Goal: Transaction & Acquisition: Register for event/course

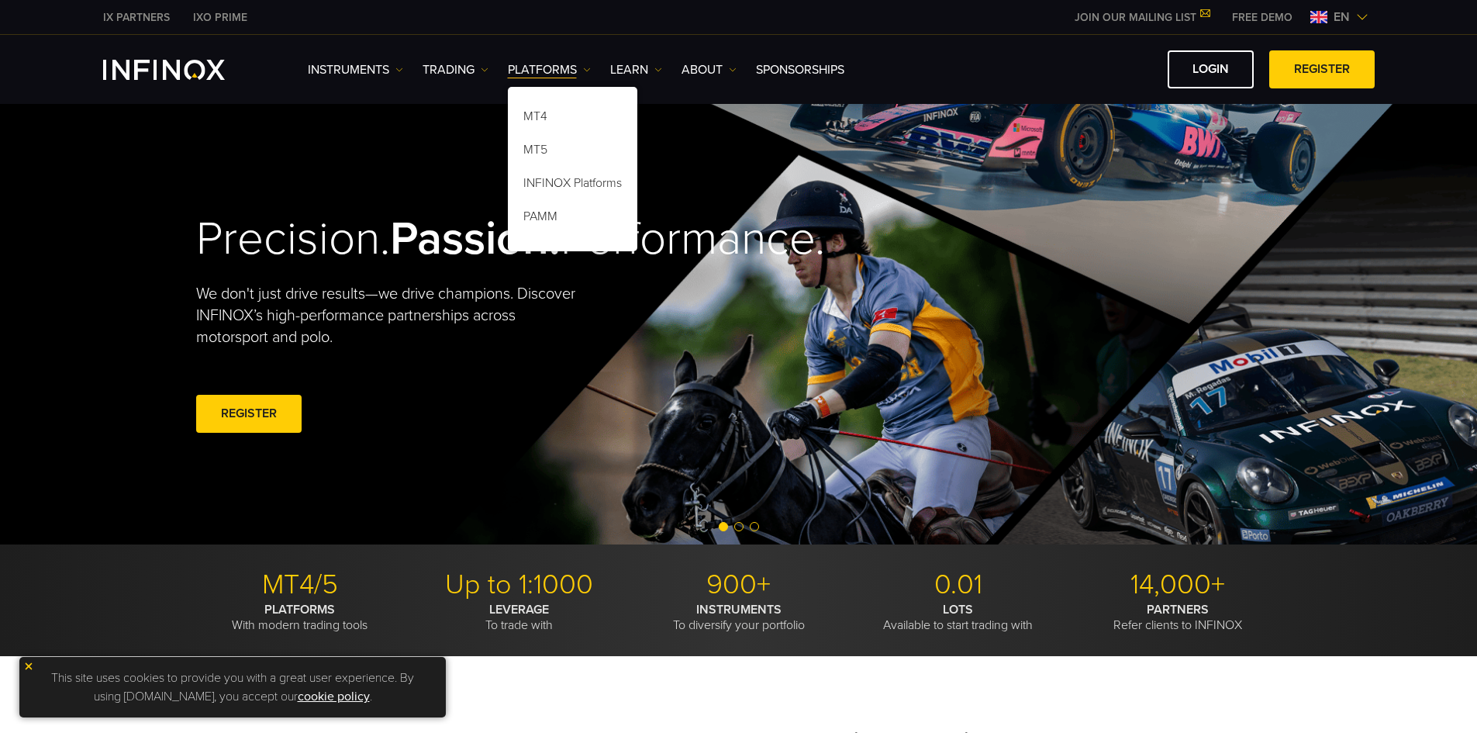
click at [565, 72] on link "PLATFORMS" at bounding box center [549, 69] width 83 height 19
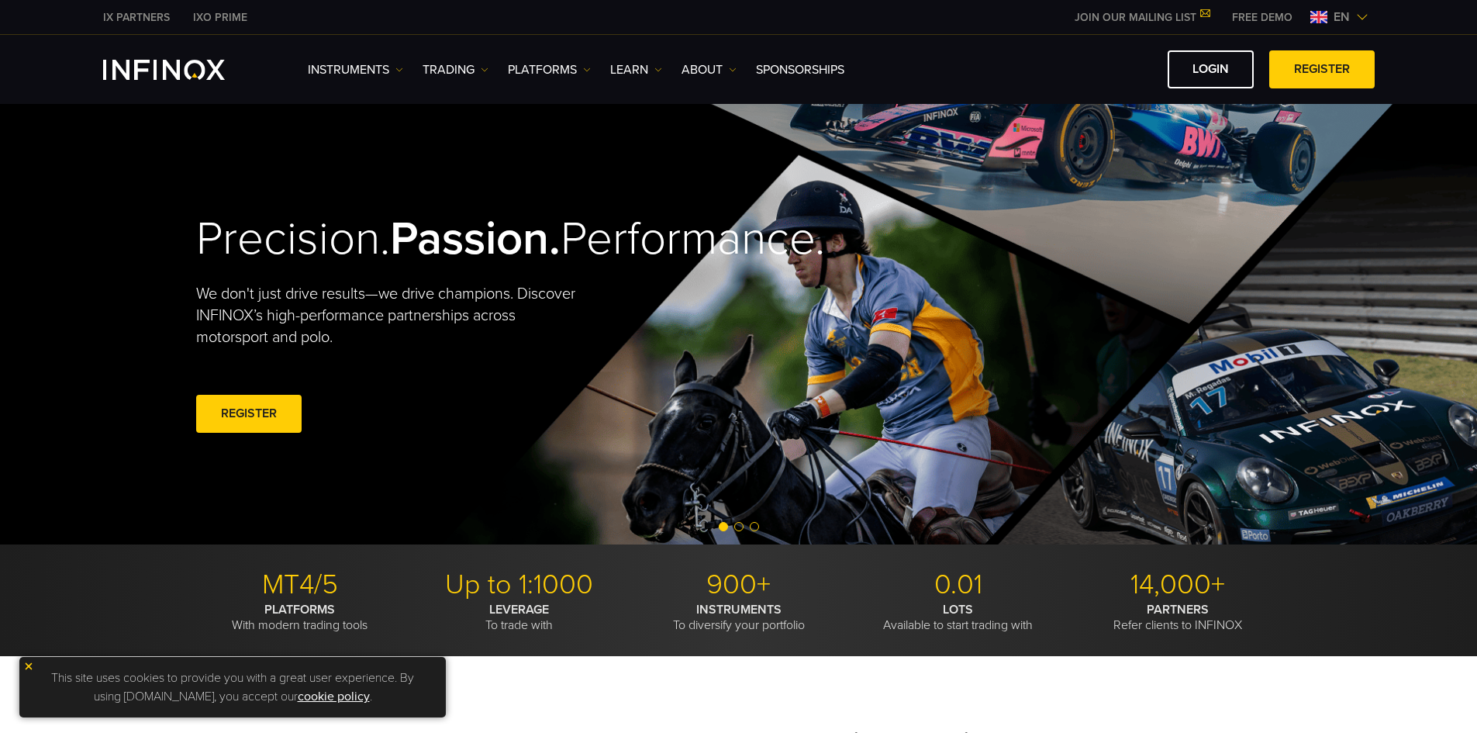
click at [565, 72] on link "PLATFORMS" at bounding box center [549, 69] width 83 height 19
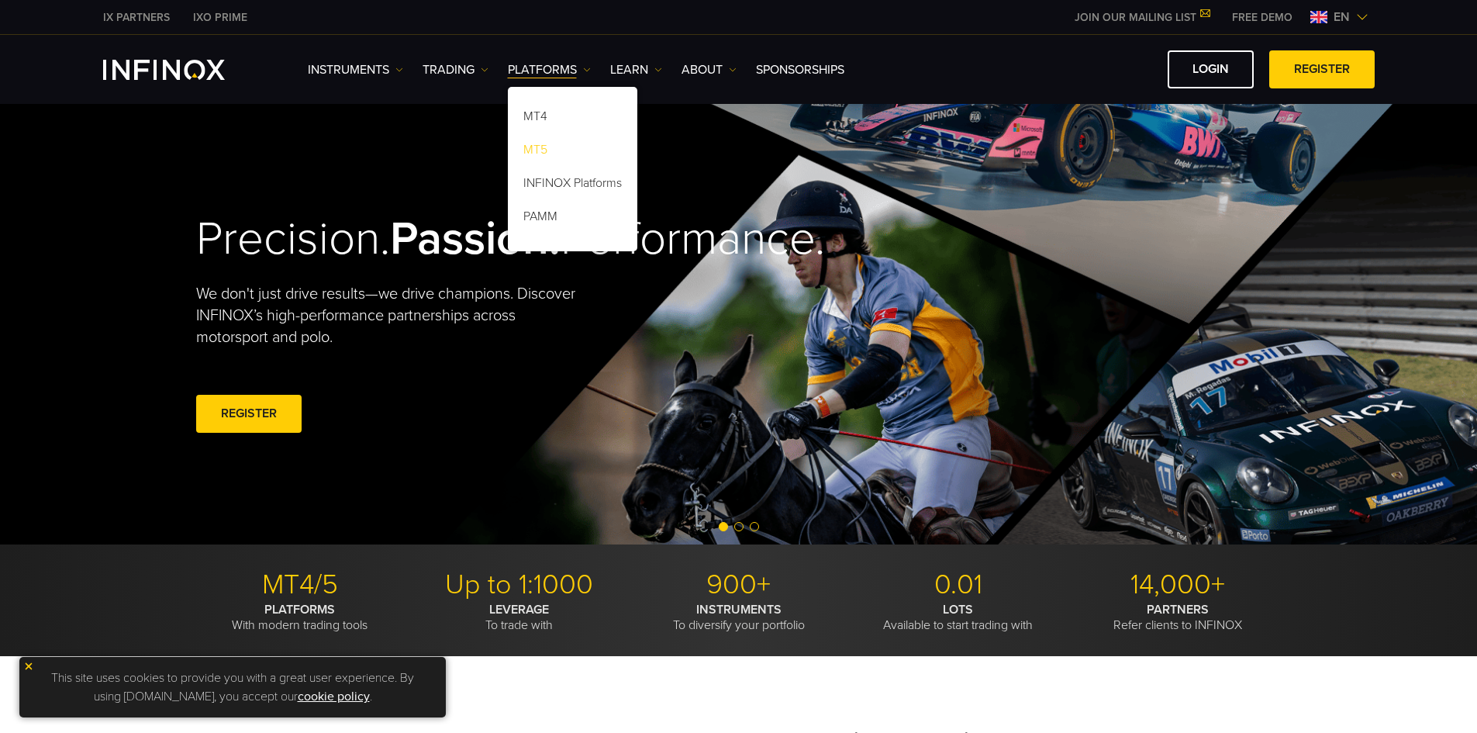
click at [534, 145] on link "MT5" at bounding box center [572, 152] width 129 height 33
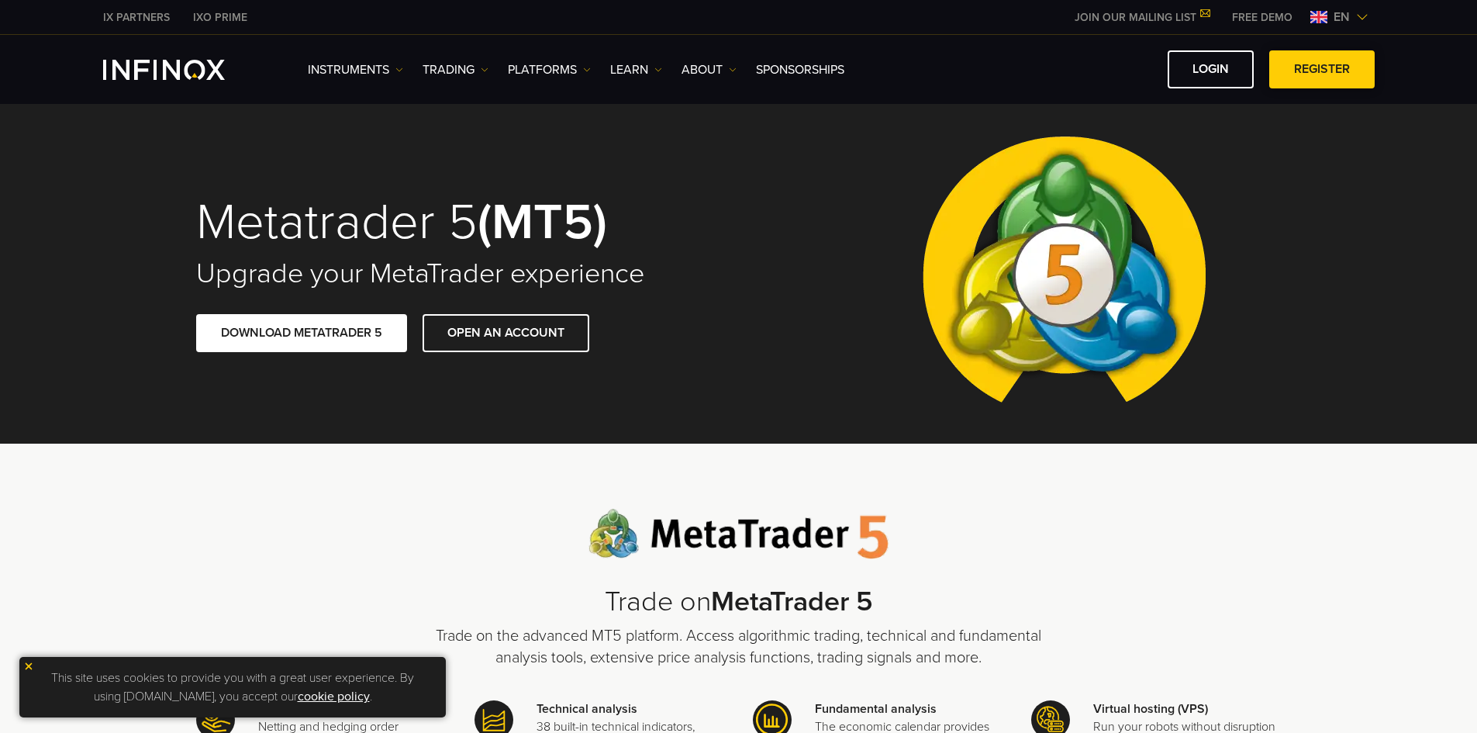
click at [1328, 81] on link "REGISTER" at bounding box center [1321, 69] width 105 height 38
click at [463, 65] on link "TRADING" at bounding box center [456, 69] width 66 height 19
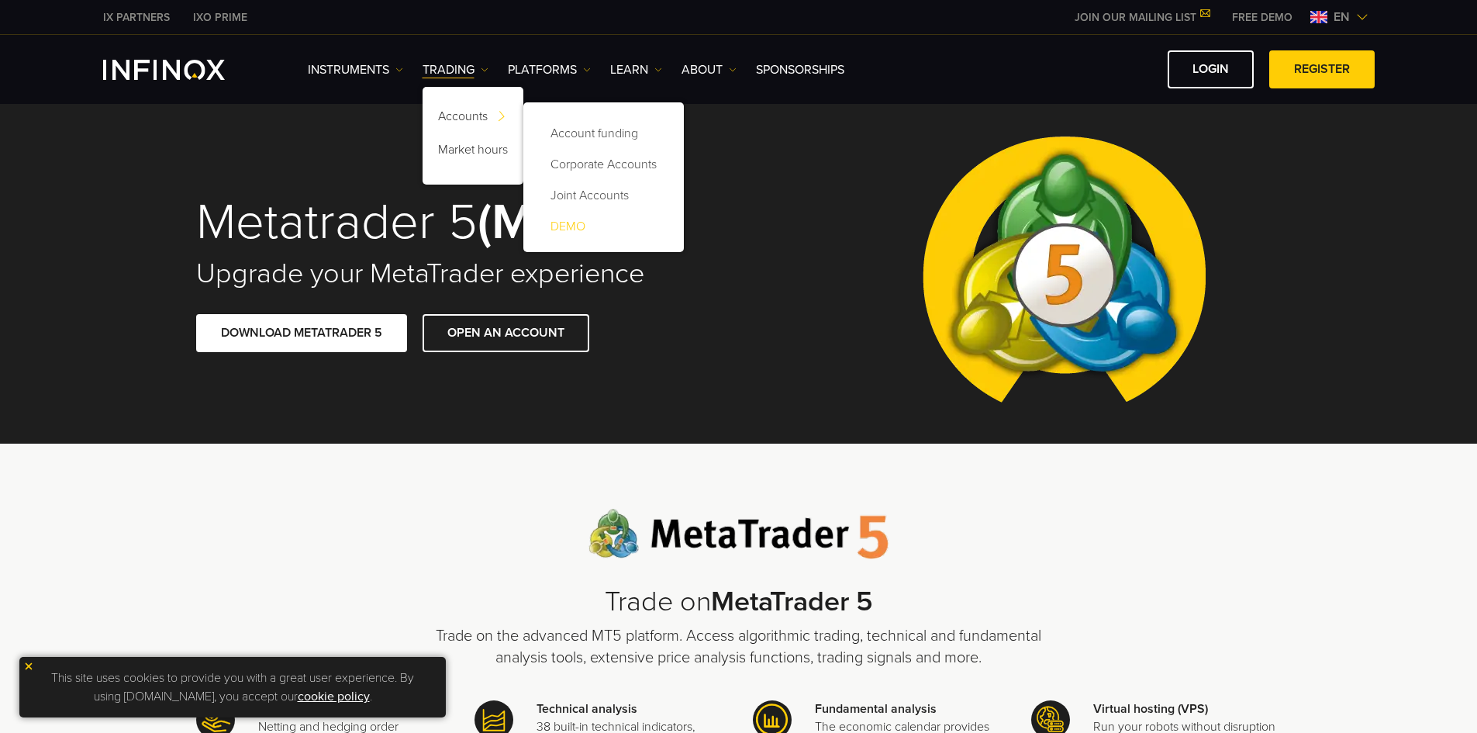
click at [558, 219] on link "DEMO" at bounding box center [603, 226] width 129 height 31
